Goal: Information Seeking & Learning: Check status

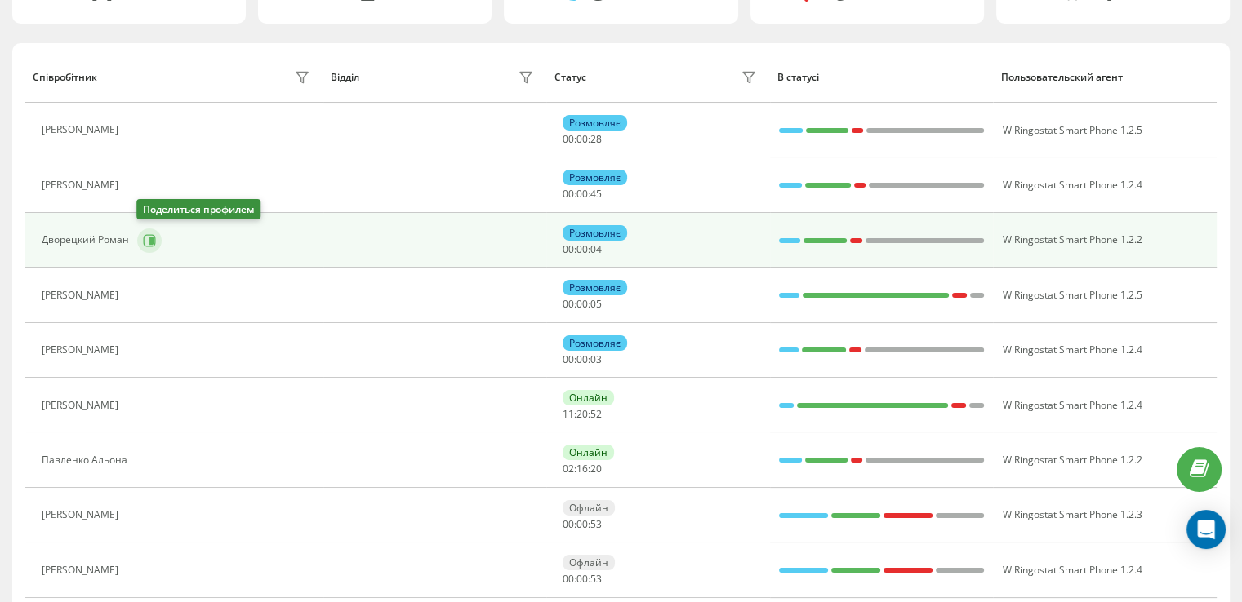
click at [144, 243] on icon at bounding box center [150, 240] width 12 height 12
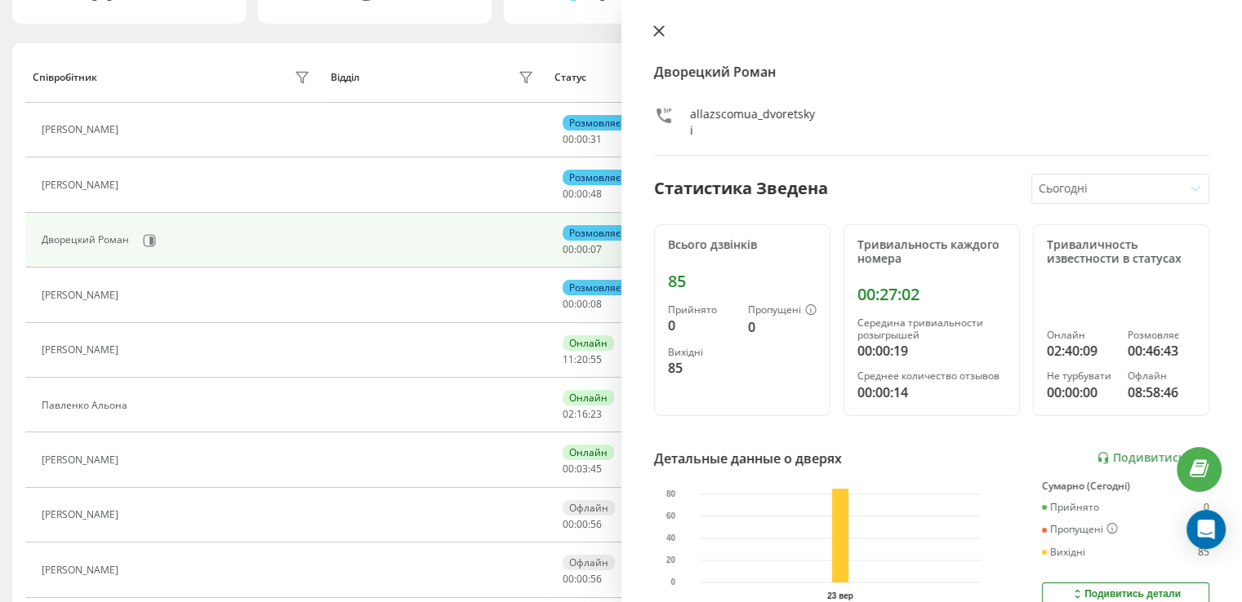
click at [654, 27] on icon at bounding box center [658, 31] width 10 height 10
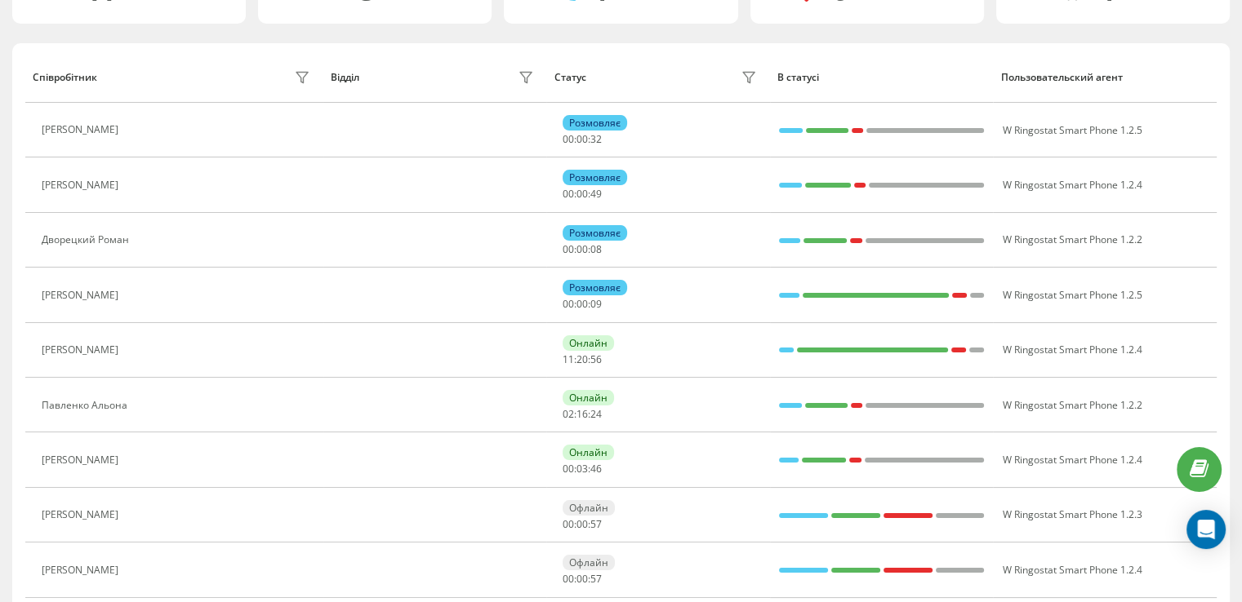
click at [143, 186] on icon at bounding box center [136, 185] width 13 height 13
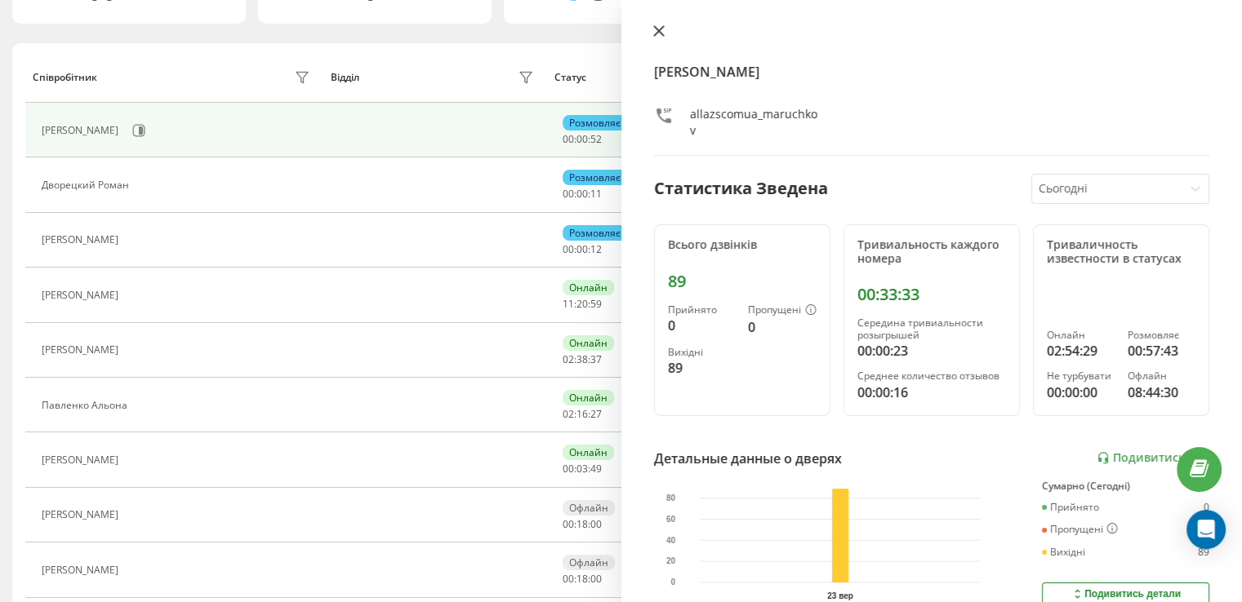
click at [663, 31] on icon at bounding box center [658, 30] width 11 height 11
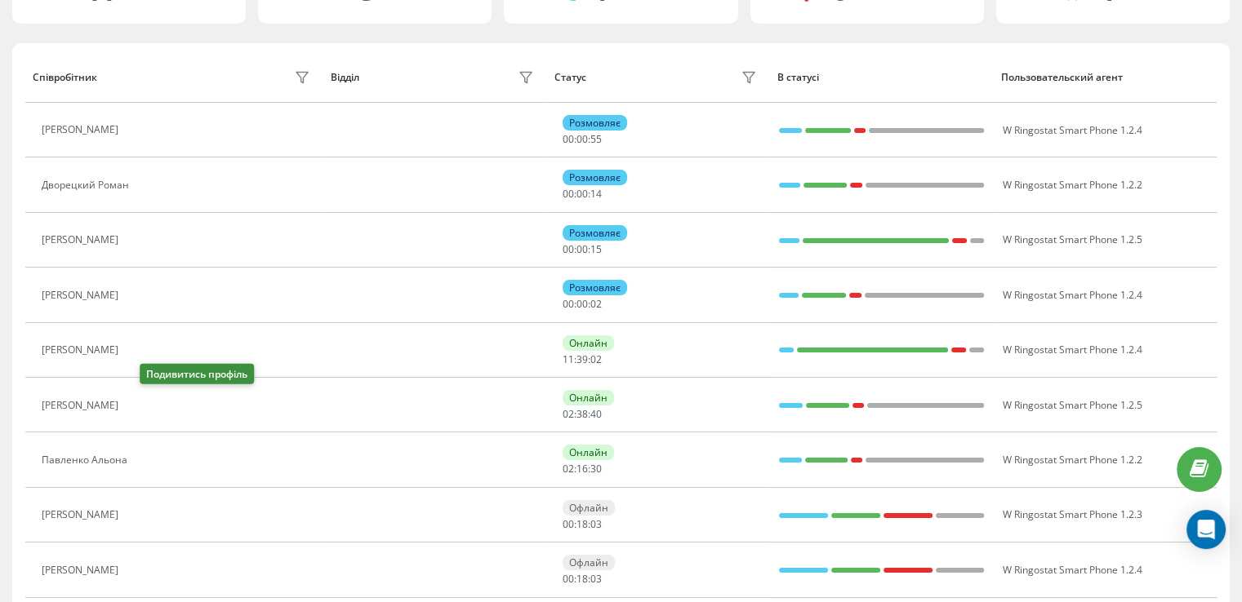
click at [140, 406] on icon at bounding box center [138, 406] width 4 height 8
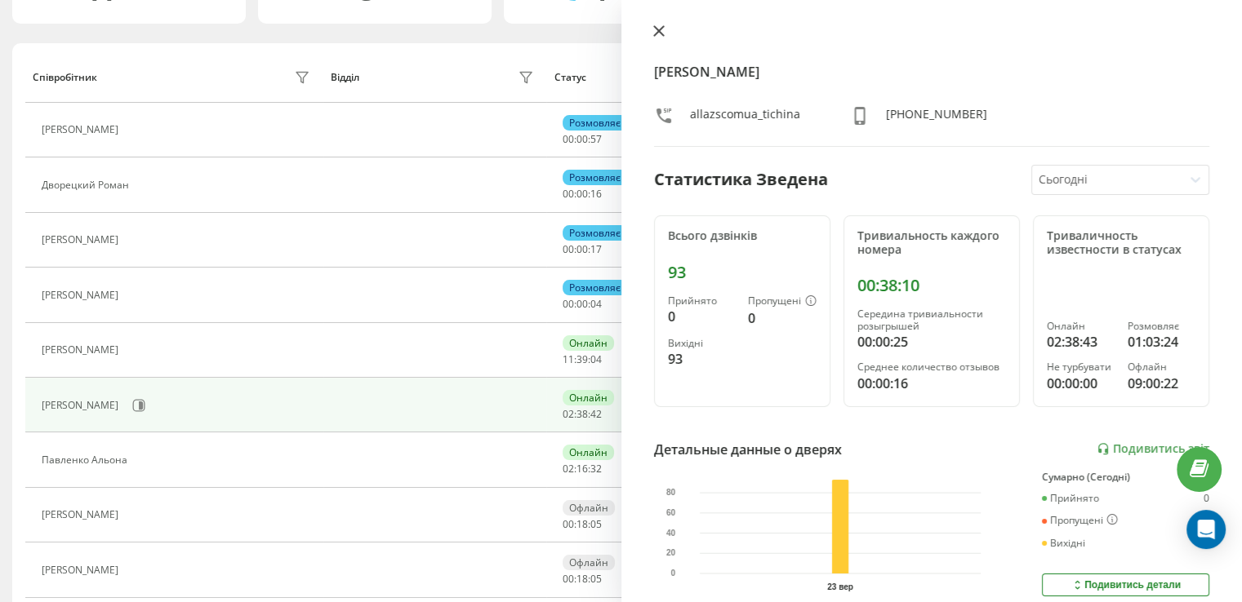
click at [663, 28] on icon at bounding box center [658, 30] width 11 height 11
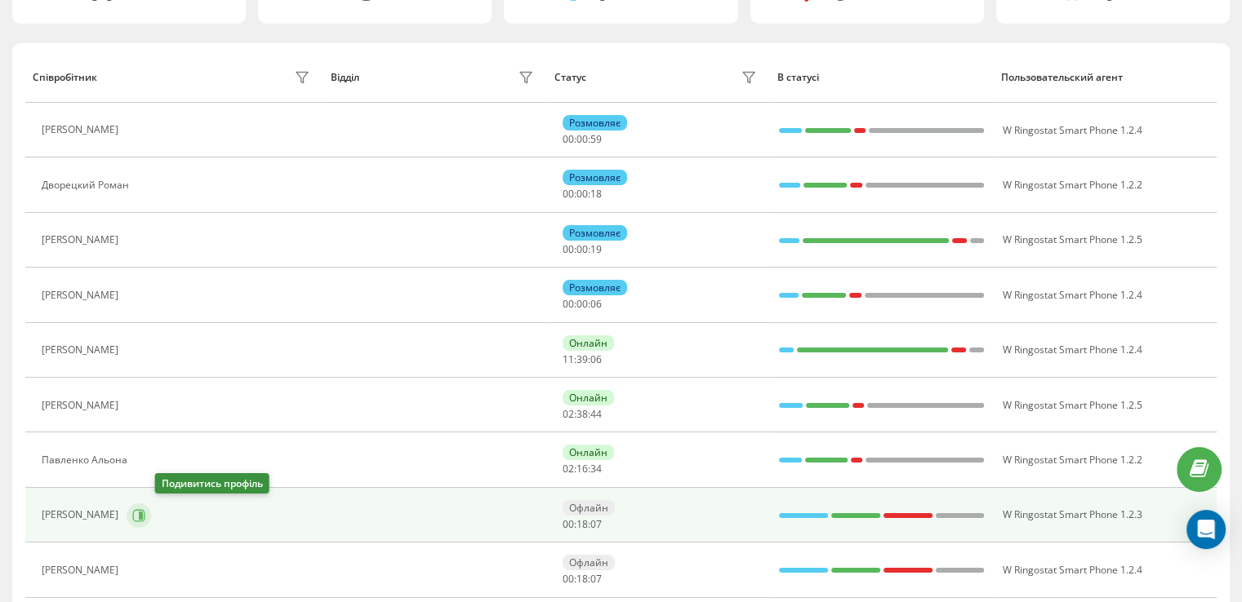
click at [145, 514] on icon at bounding box center [138, 515] width 13 height 13
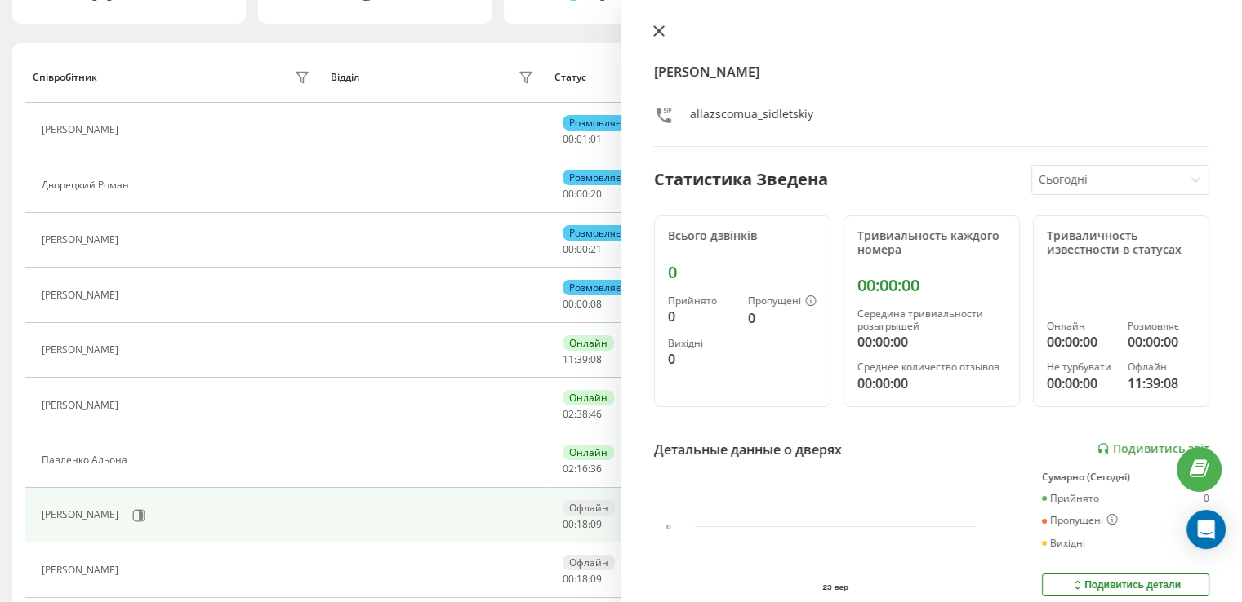
click at [664, 29] on button at bounding box center [658, 32] width 21 height 16
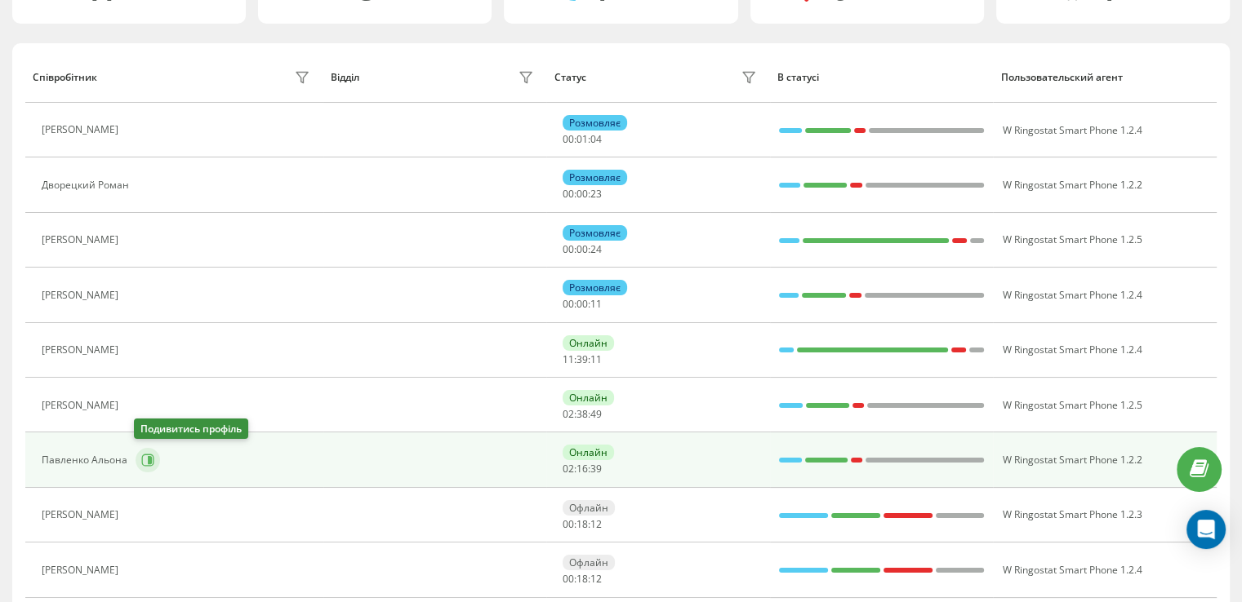
click at [149, 460] on icon at bounding box center [150, 460] width 4 height 8
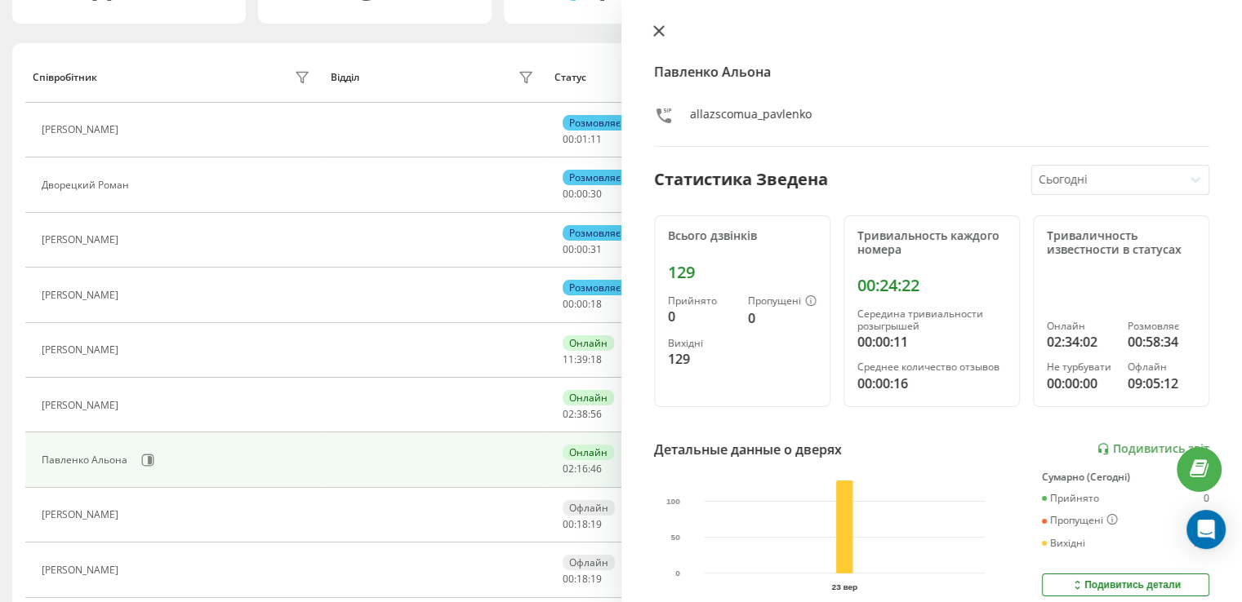
click at [663, 33] on icon at bounding box center [658, 30] width 11 height 11
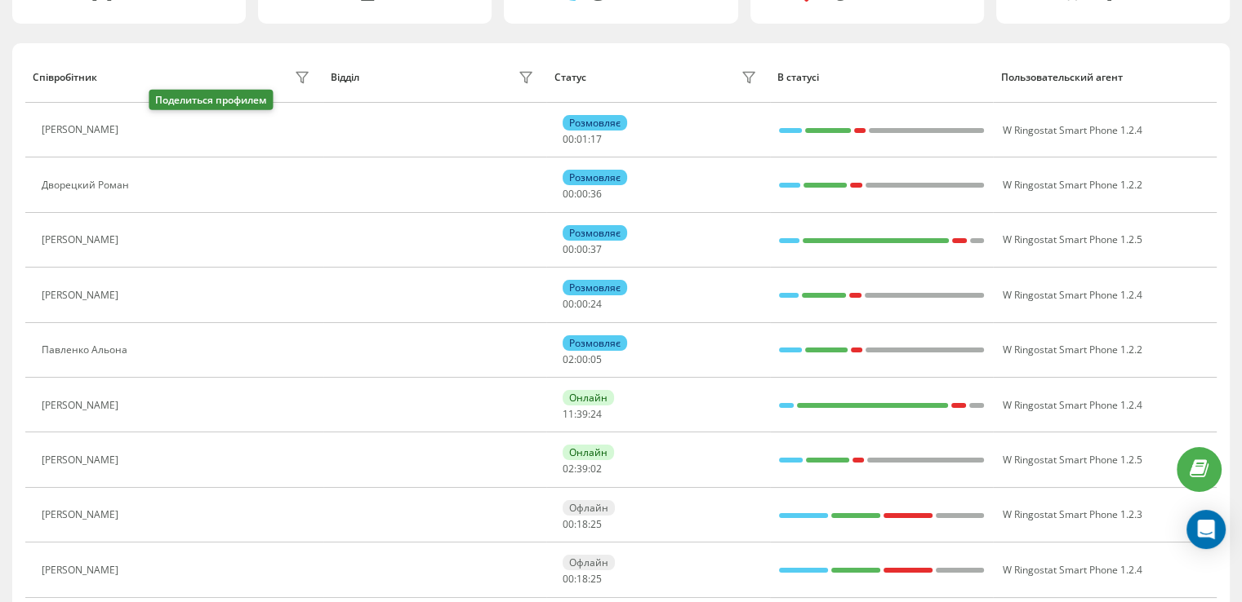
click at [143, 128] on icon at bounding box center [136, 130] width 13 height 13
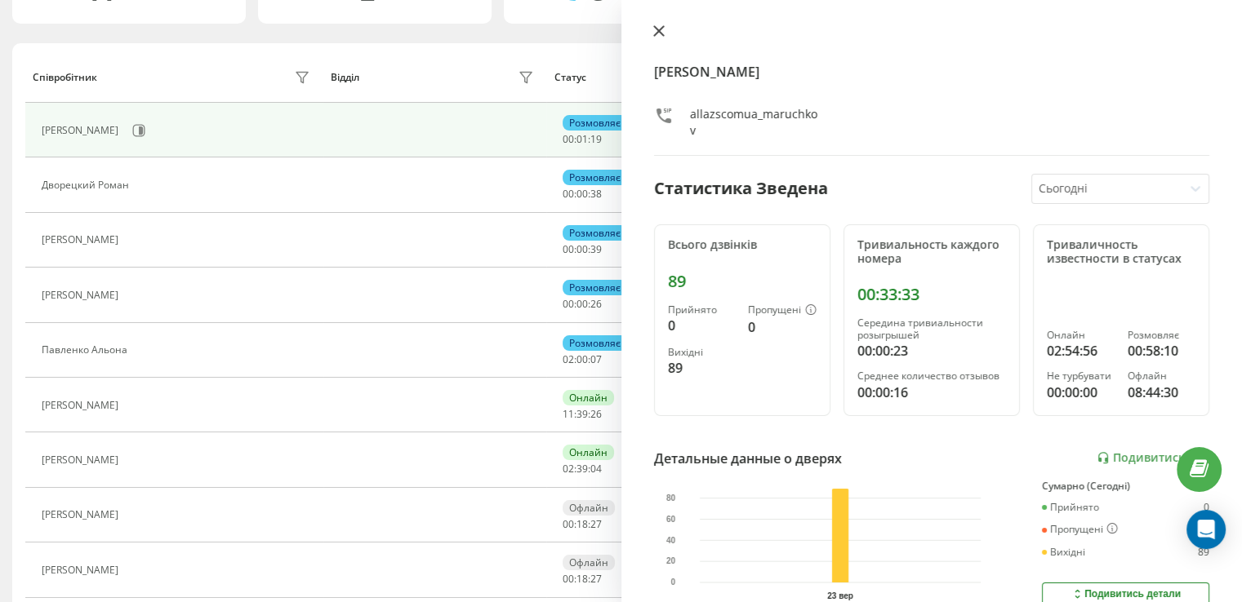
click at [655, 30] on icon at bounding box center [658, 30] width 11 height 11
